Goal: Contribute content: Contribute content

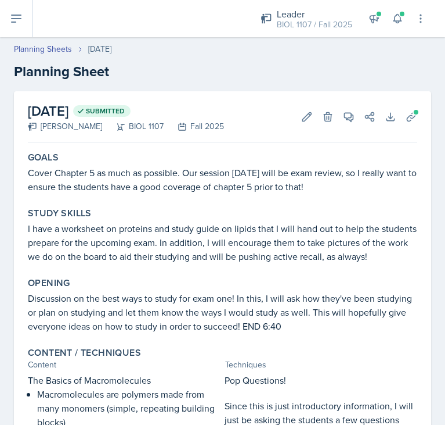
click at [17, 13] on icon at bounding box center [16, 19] width 14 height 14
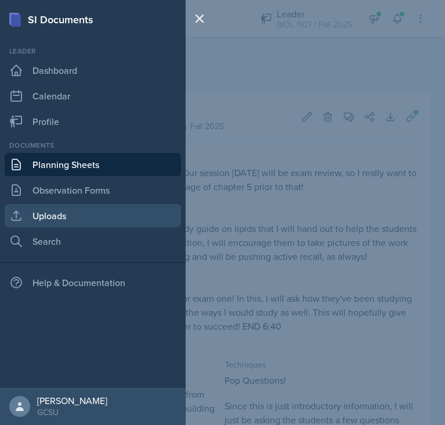
click at [70, 221] on link "Uploads" at bounding box center [93, 215] width 177 height 23
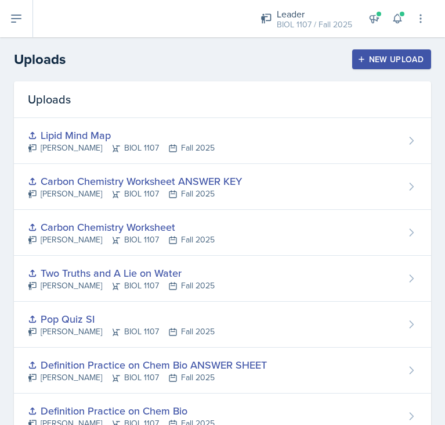
click at [393, 50] on button "New Upload" at bounding box center [393, 59] width 80 height 20
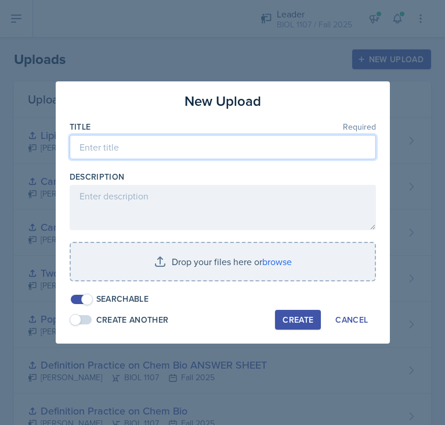
click at [234, 153] on input at bounding box center [223, 147] width 307 height 24
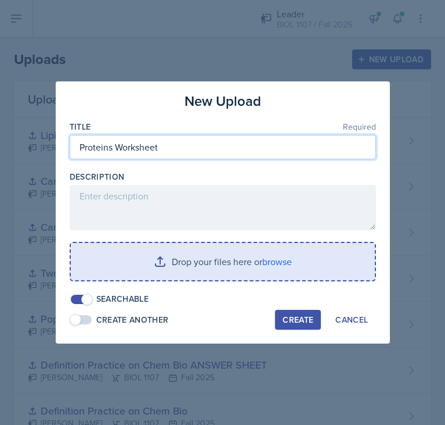
type input "Proteins Worksheet"
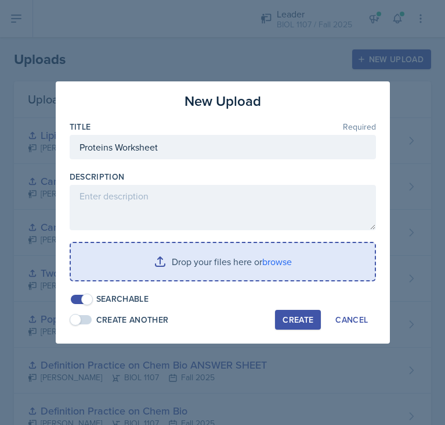
click at [203, 261] on input "file" at bounding box center [223, 261] width 304 height 37
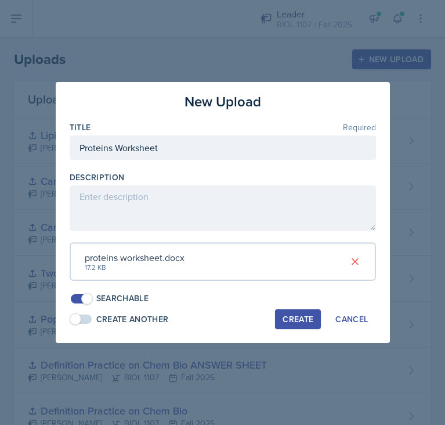
click at [308, 316] on div "Create" at bounding box center [298, 318] width 31 height 9
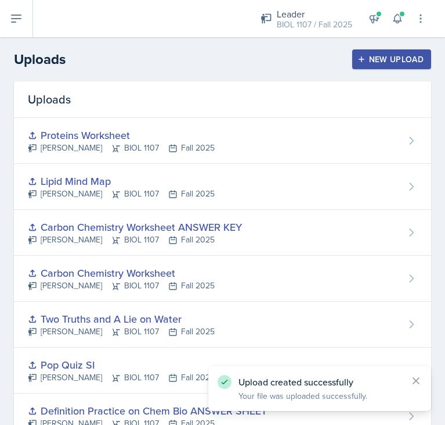
click at [380, 60] on div "New Upload" at bounding box center [392, 59] width 64 height 9
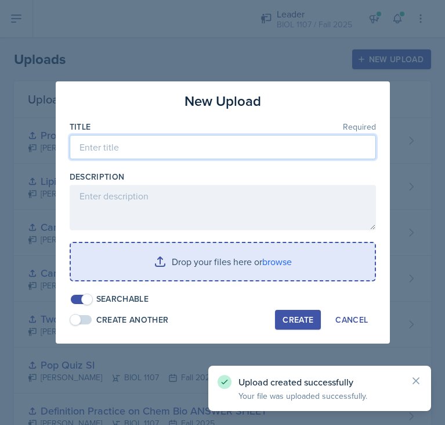
click at [213, 141] on input at bounding box center [223, 147] width 307 height 24
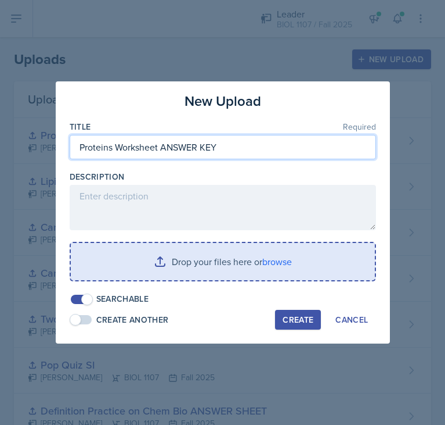
type input "Proteins Worksheet ANSWER KEY"
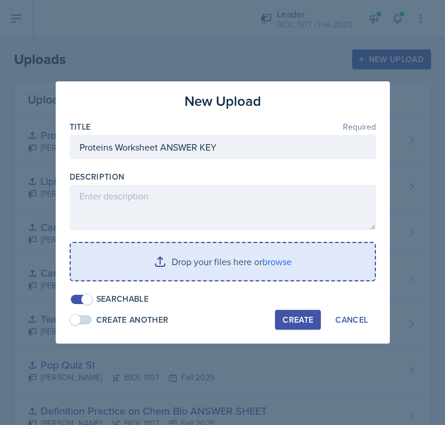
click at [204, 261] on input "file" at bounding box center [223, 261] width 304 height 37
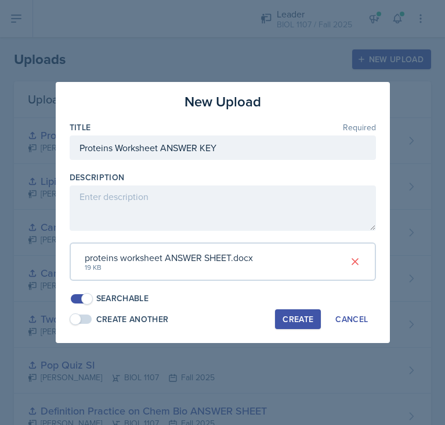
click at [288, 322] on button "Create" at bounding box center [298, 319] width 46 height 20
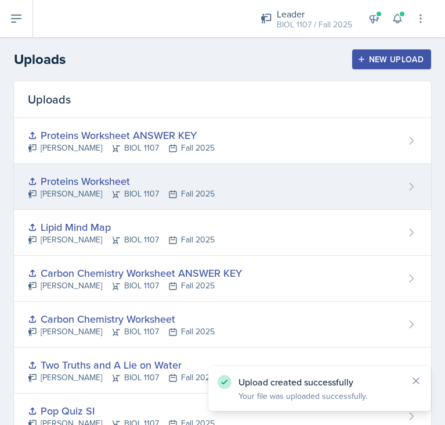
click at [247, 167] on div "Proteins Worksheet [PERSON_NAME] BIOL 1107 Fall 2025" at bounding box center [223, 187] width 418 height 46
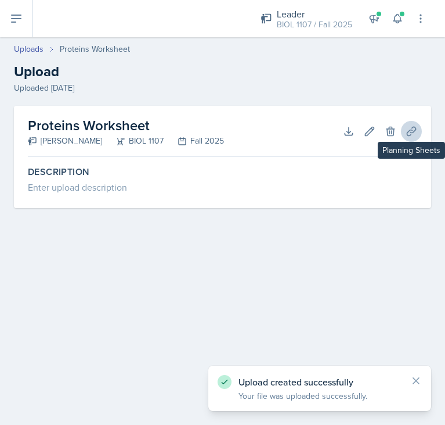
click at [406, 131] on icon at bounding box center [412, 131] width 12 height 12
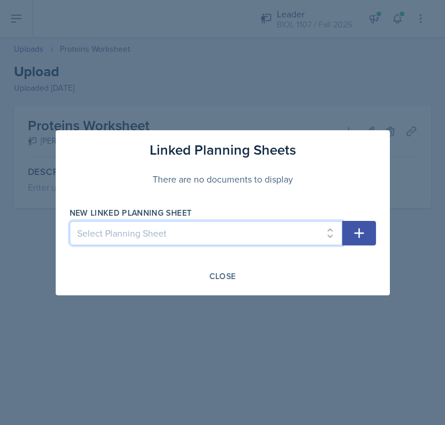
select select "aab8ff59-e4f6-4b5c-ad8f-68746b82a65c"
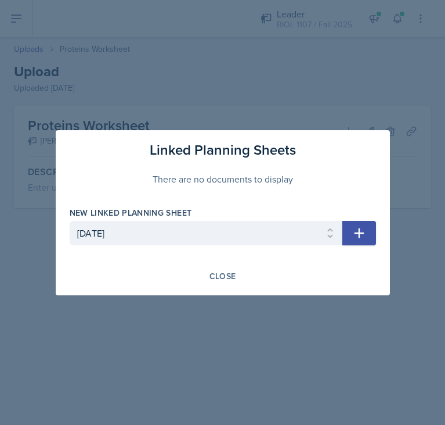
click at [348, 228] on button "button" at bounding box center [360, 233] width 34 height 24
select select
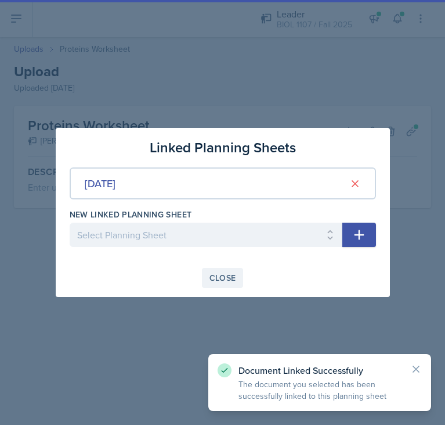
click at [239, 274] on button "Close" at bounding box center [223, 278] width 42 height 20
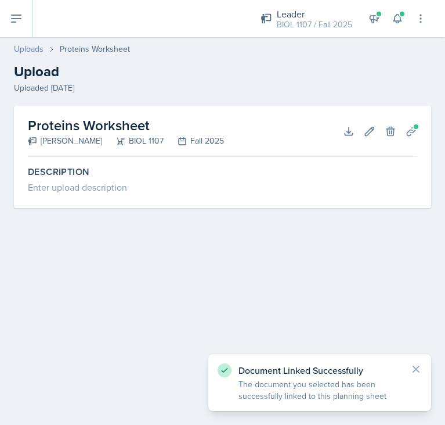
click at [34, 49] on link "Uploads" at bounding box center [29, 49] width 30 height 12
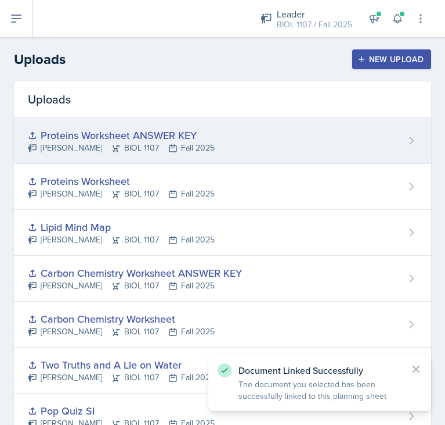
click at [282, 136] on div "Proteins Worksheet ANSWER KEY [PERSON_NAME] BIOL 1107 Fall 2025" at bounding box center [223, 141] width 418 height 46
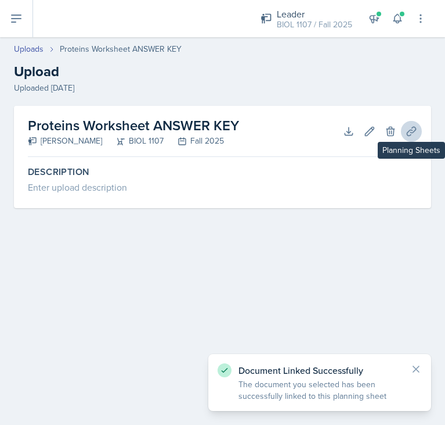
click at [412, 131] on icon at bounding box center [412, 131] width 12 height 12
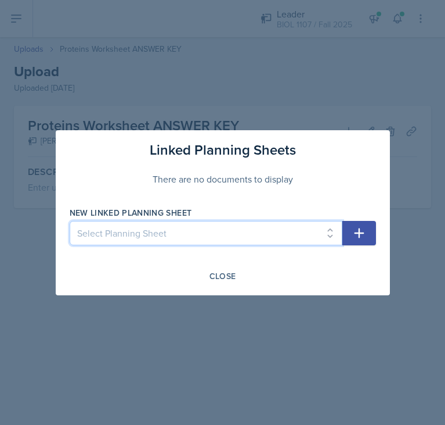
select select "aab8ff59-e4f6-4b5c-ad8f-68746b82a65c"
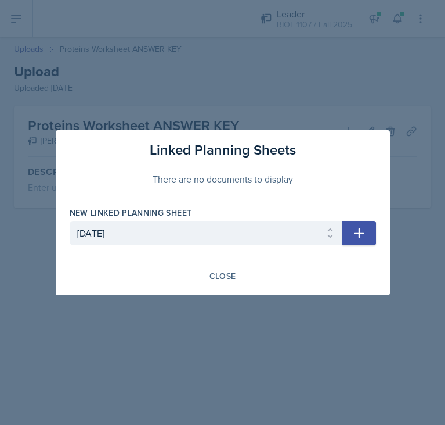
click at [361, 235] on icon "button" at bounding box center [360, 233] width 14 height 14
select select
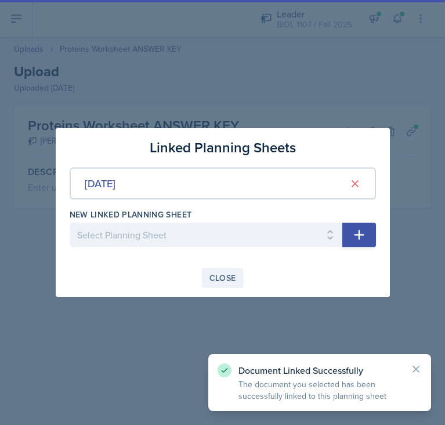
click at [204, 279] on button "Close" at bounding box center [223, 278] width 42 height 20
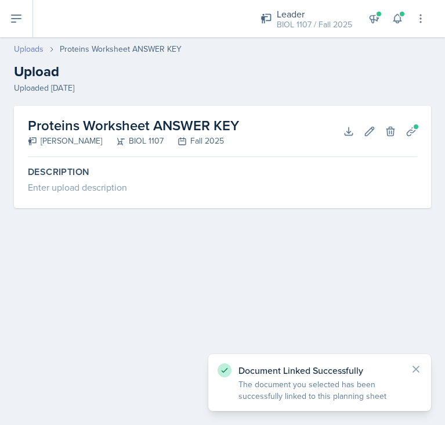
click at [35, 50] on link "Uploads" at bounding box center [29, 49] width 30 height 12
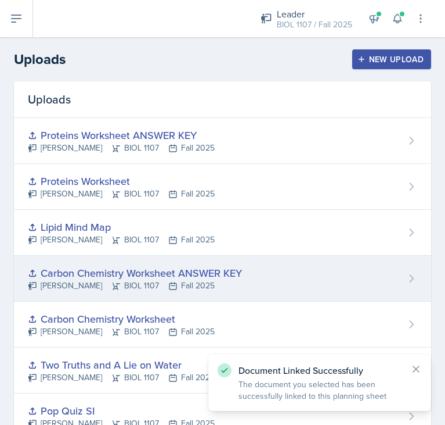
click at [275, 270] on div "Carbon Chemistry Worksheet ANSWER KEY [PERSON_NAME] BIOL 1107 Fall 2025" at bounding box center [223, 279] width 418 height 46
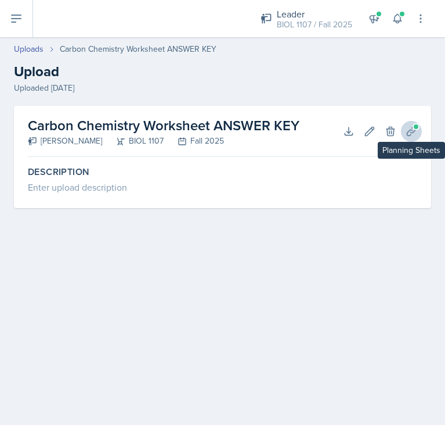
click at [409, 132] on icon at bounding box center [412, 131] width 12 height 12
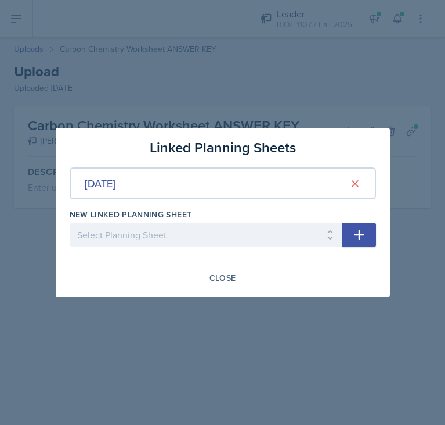
click at [213, 99] on div at bounding box center [222, 212] width 445 height 425
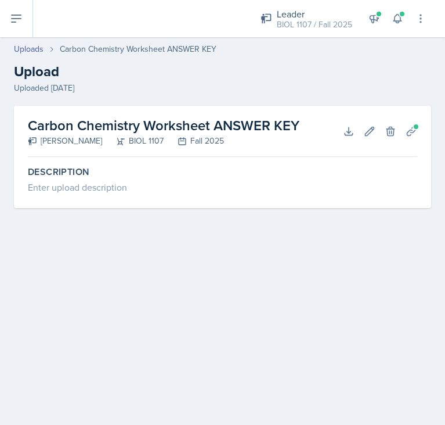
click at [27, 22] on button at bounding box center [16, 18] width 33 height 37
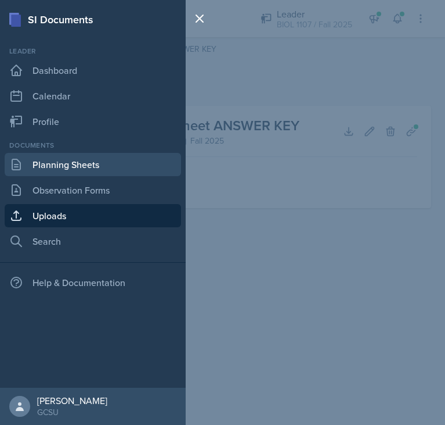
click at [66, 163] on link "Planning Sheets" at bounding box center [93, 164] width 177 height 23
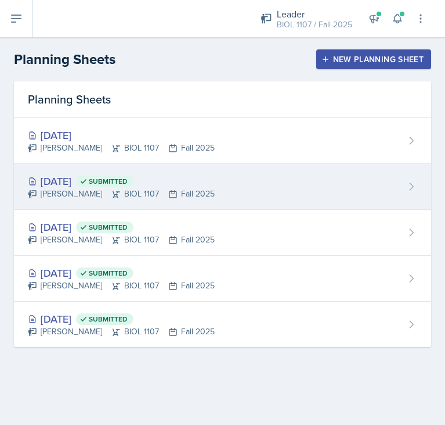
click at [220, 189] on div "[DATE] Submitted [PERSON_NAME] BIOL 1107 Fall 2025" at bounding box center [223, 187] width 418 height 46
